Goal: Go to known website: Access a specific website the user already knows

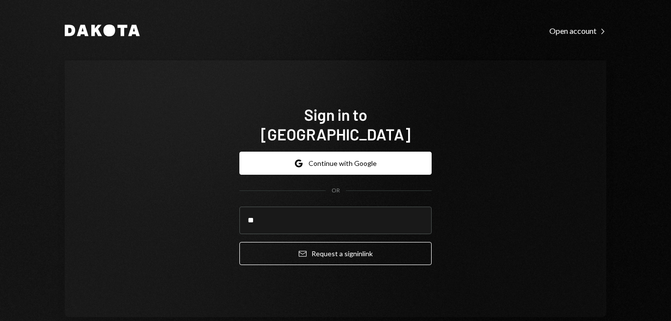
type input "**********"
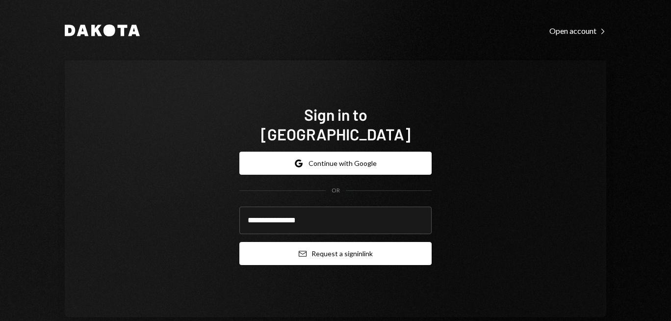
click at [337, 244] on button "Email Request a sign in link" at bounding box center [335, 253] width 192 height 23
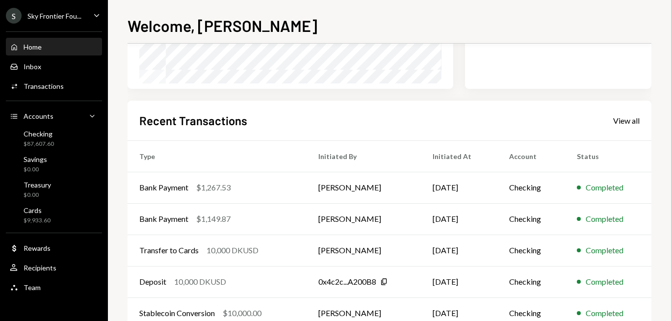
scroll to position [222, 0]
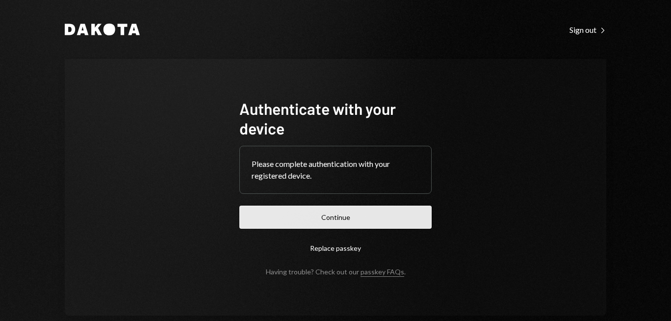
click at [252, 216] on button "Continue" at bounding box center [335, 217] width 192 height 23
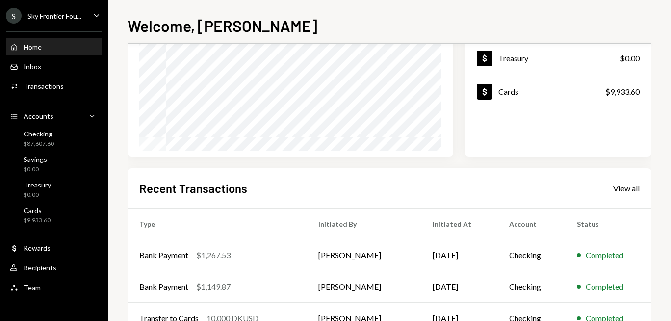
scroll to position [223, 0]
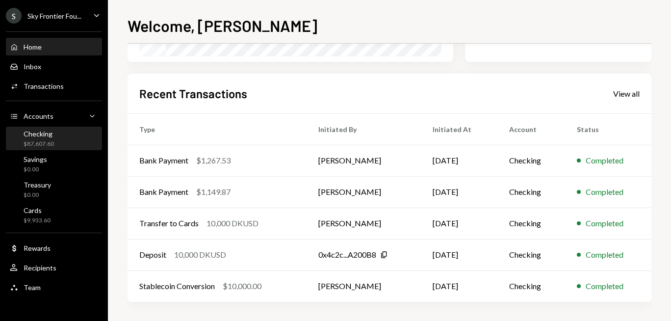
click at [55, 136] on div "Checking $87,607.60" at bounding box center [54, 139] width 88 height 19
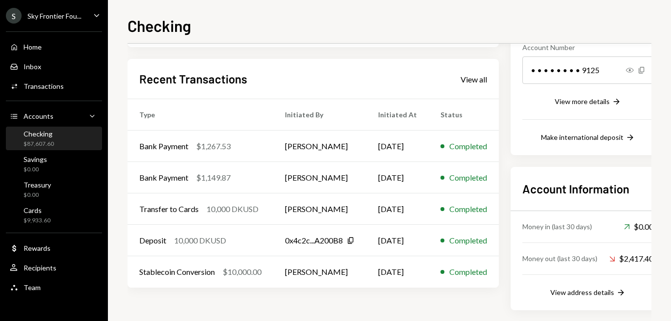
scroll to position [165, 0]
